Goal: Transaction & Acquisition: Purchase product/service

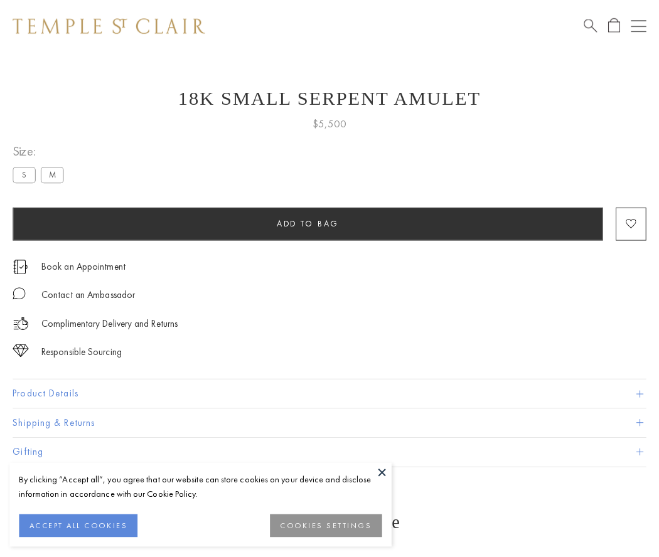
scroll to position [16, 0]
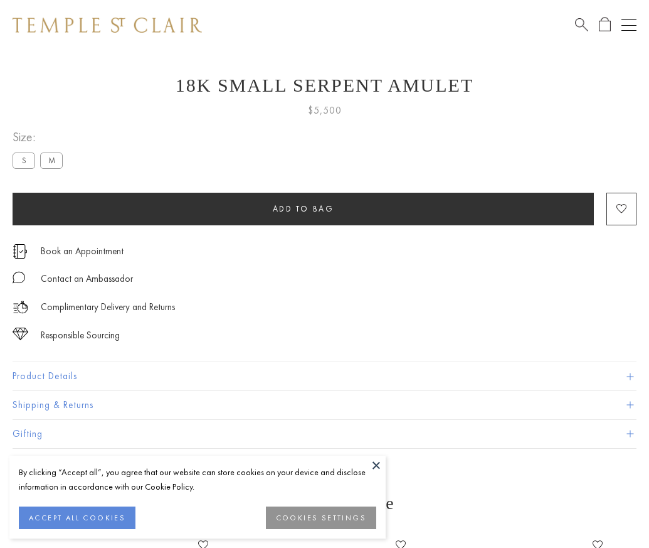
click at [303, 208] on span "Add to bag" at bounding box center [303, 208] width 61 height 11
